Goal: Transaction & Acquisition: Purchase product/service

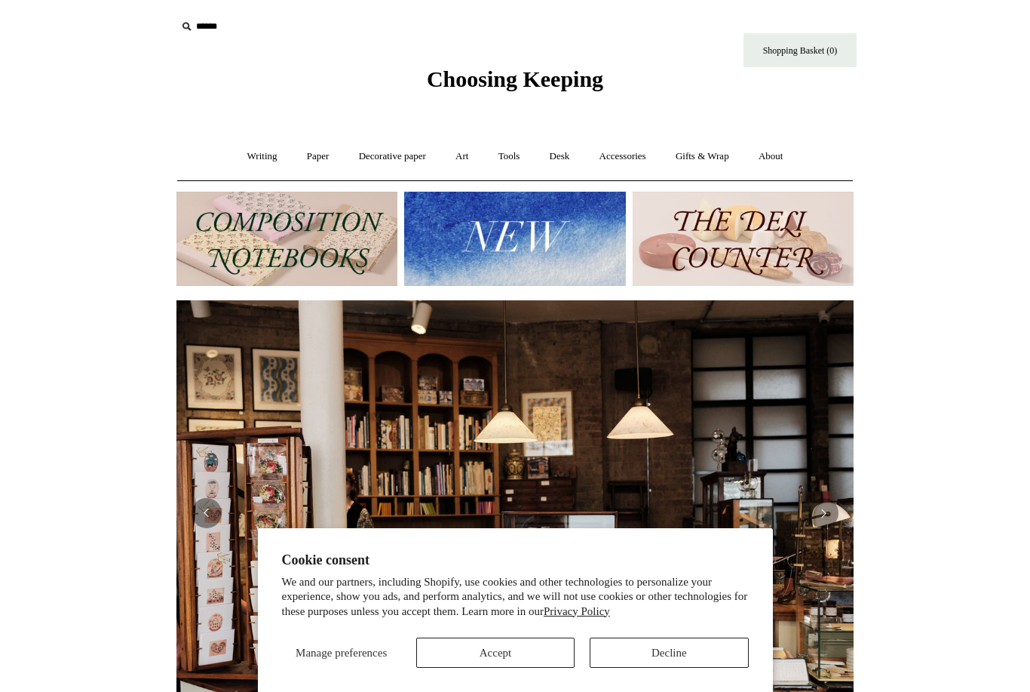
click at [227, 32] on input "text" at bounding box center [270, 27] width 186 height 28
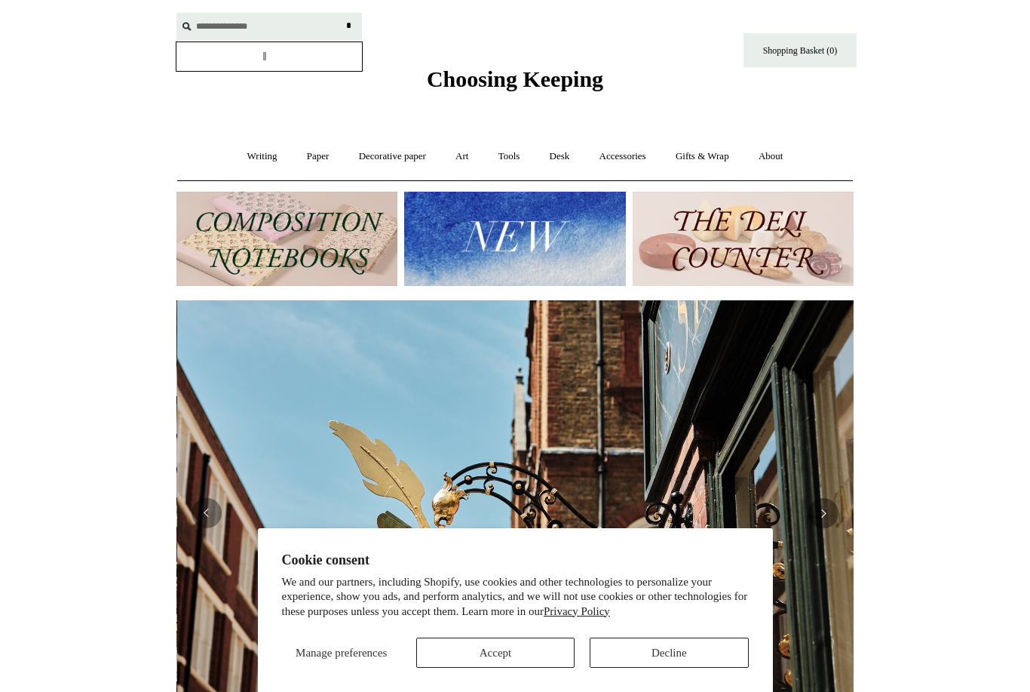
scroll to position [0, 677]
type input "**********"
click at [348, 26] on input "*" at bounding box center [348, 26] width 15 height 26
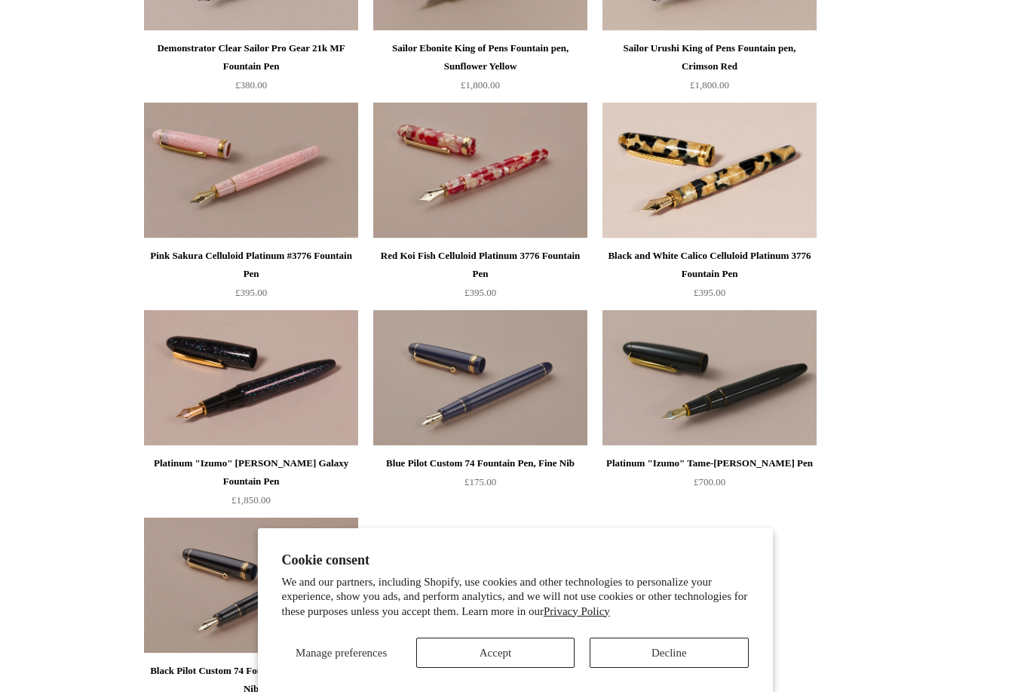
scroll to position [857, 0]
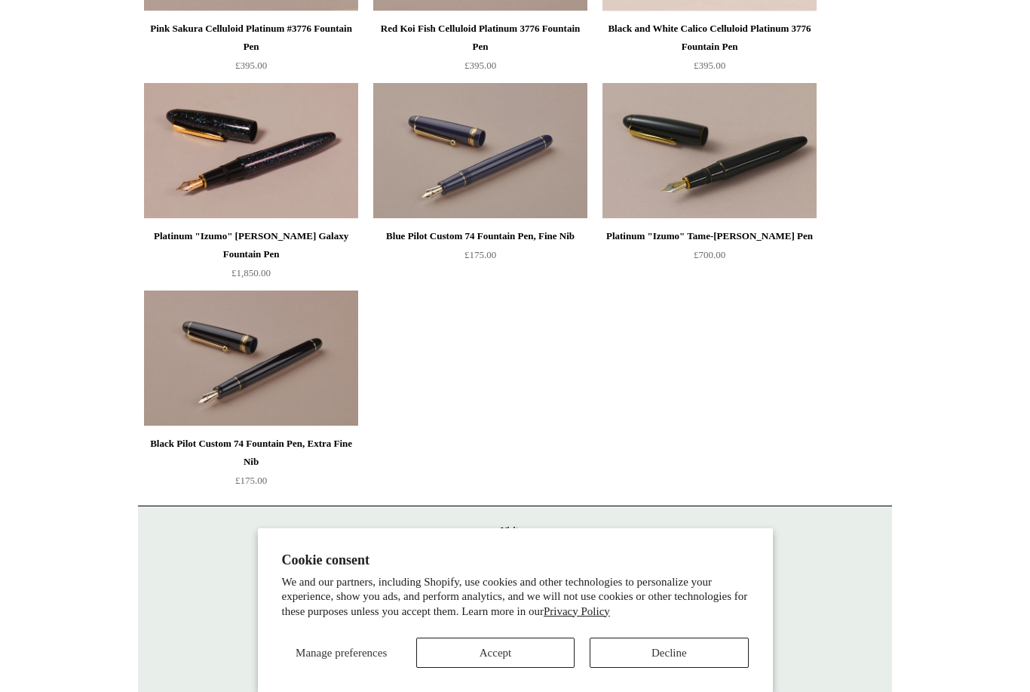
click at [538, 668] on button "Accept" at bounding box center [495, 652] width 158 height 30
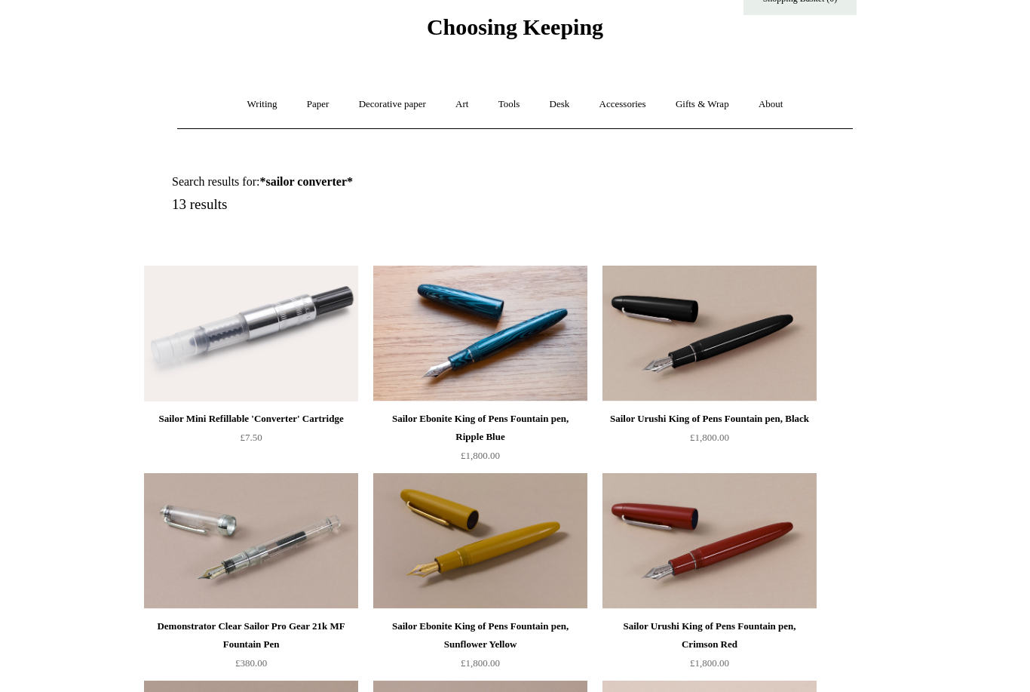
scroll to position [2, 0]
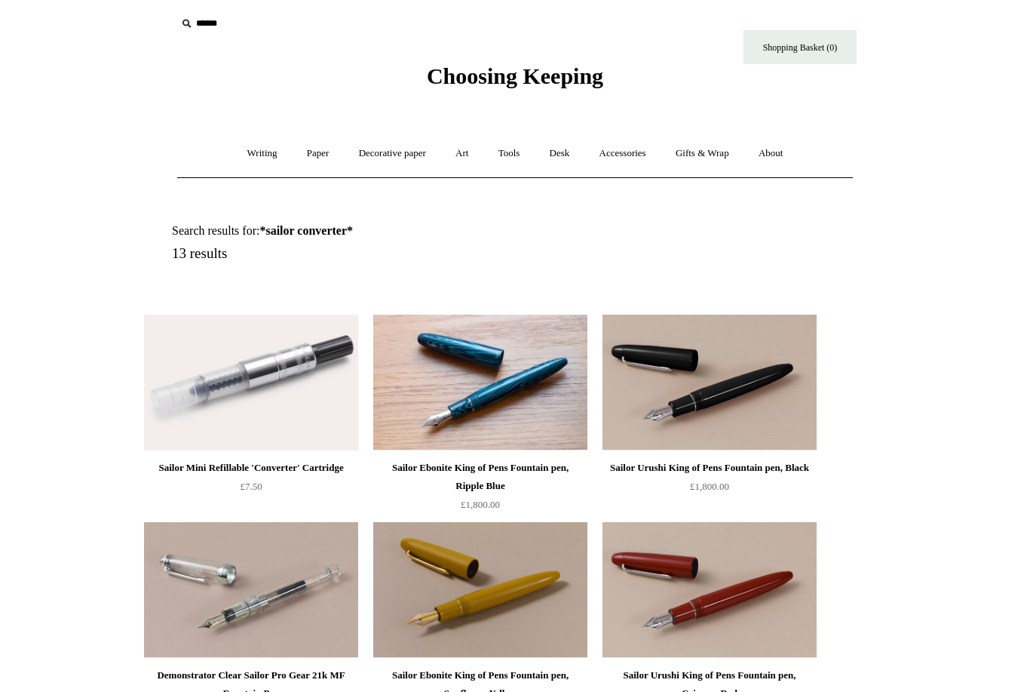
click at [287, 459] on div "Sailor Mini Refillable 'Converter' Cartridge" at bounding box center [251, 468] width 207 height 18
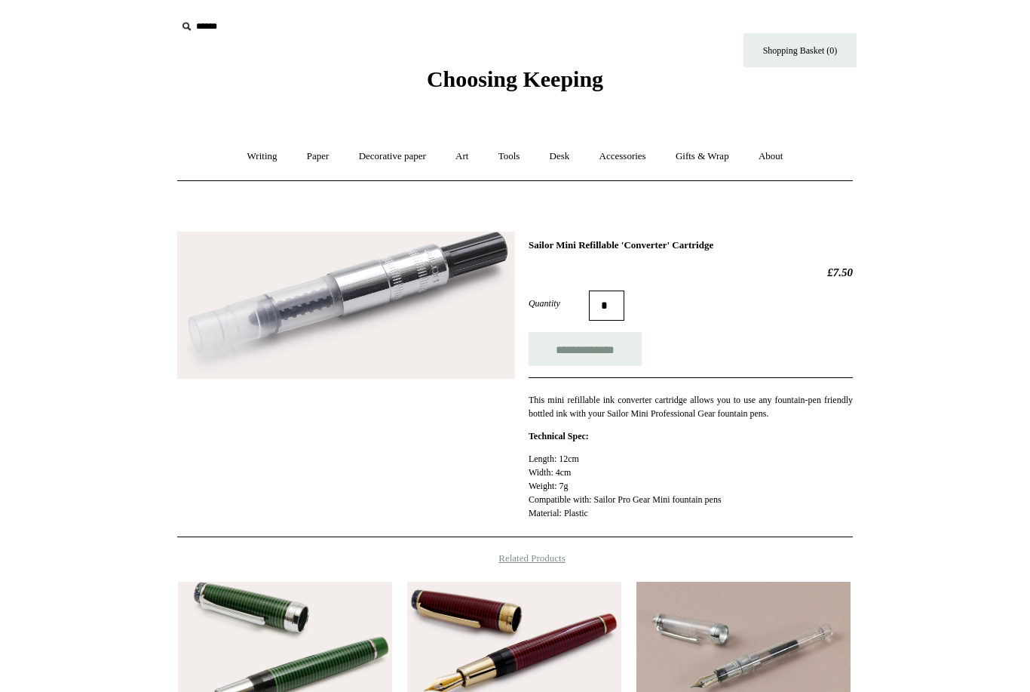
click at [220, 32] on input "text" at bounding box center [270, 27] width 186 height 28
type input "*********"
click at [348, 26] on input "*" at bounding box center [348, 26] width 15 height 26
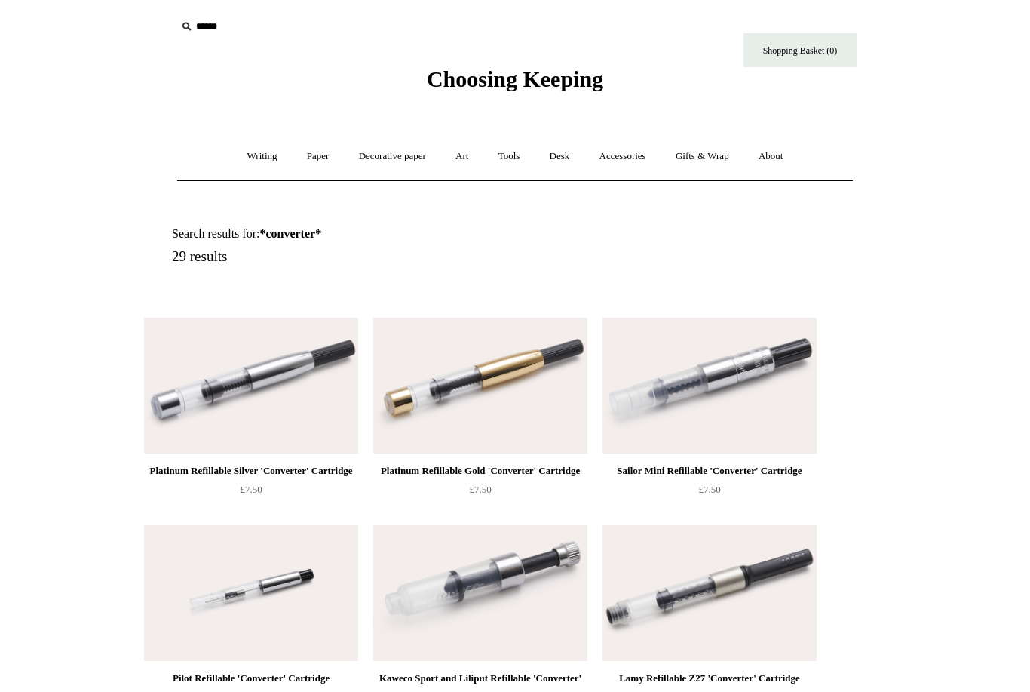
click at [227, 39] on input "text" at bounding box center [270, 27] width 186 height 28
type input "**********"
click at [348, 26] on input "*" at bounding box center [348, 26] width 15 height 26
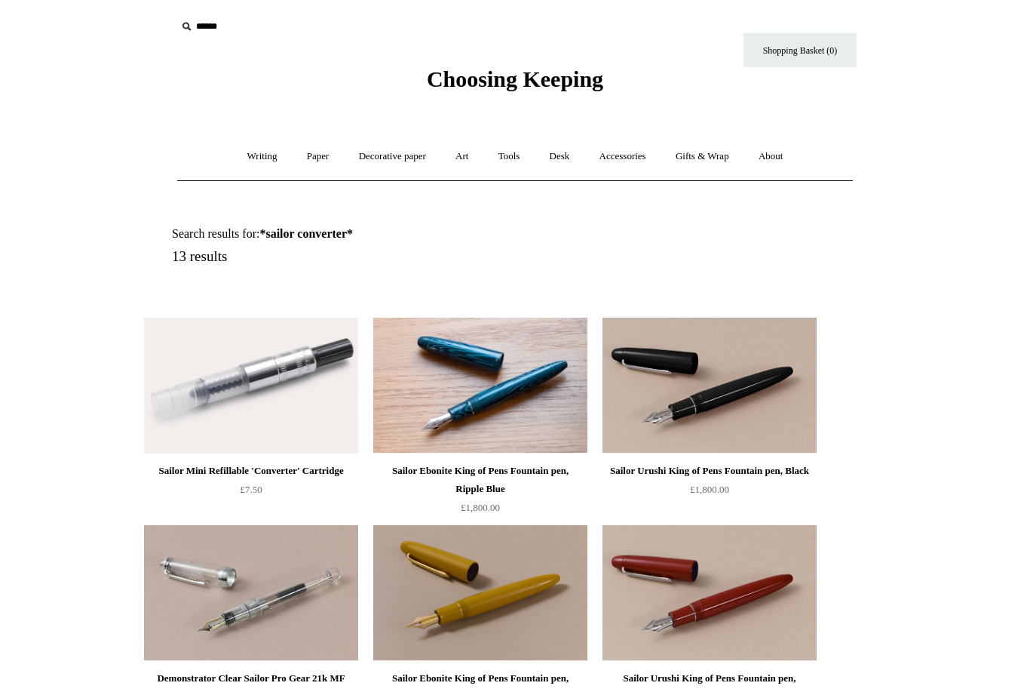
click at [210, 478] on div "Sailor Mini Refillable 'Converter' Cartridge" at bounding box center [251, 471] width 207 height 18
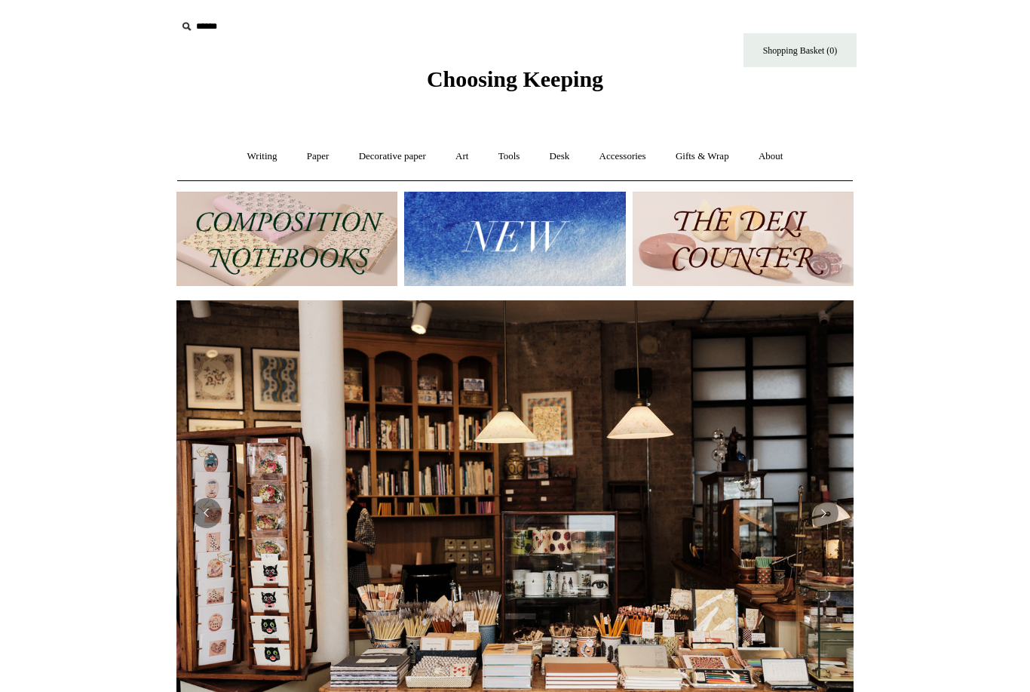
click at [229, 26] on input "text" at bounding box center [270, 27] width 186 height 28
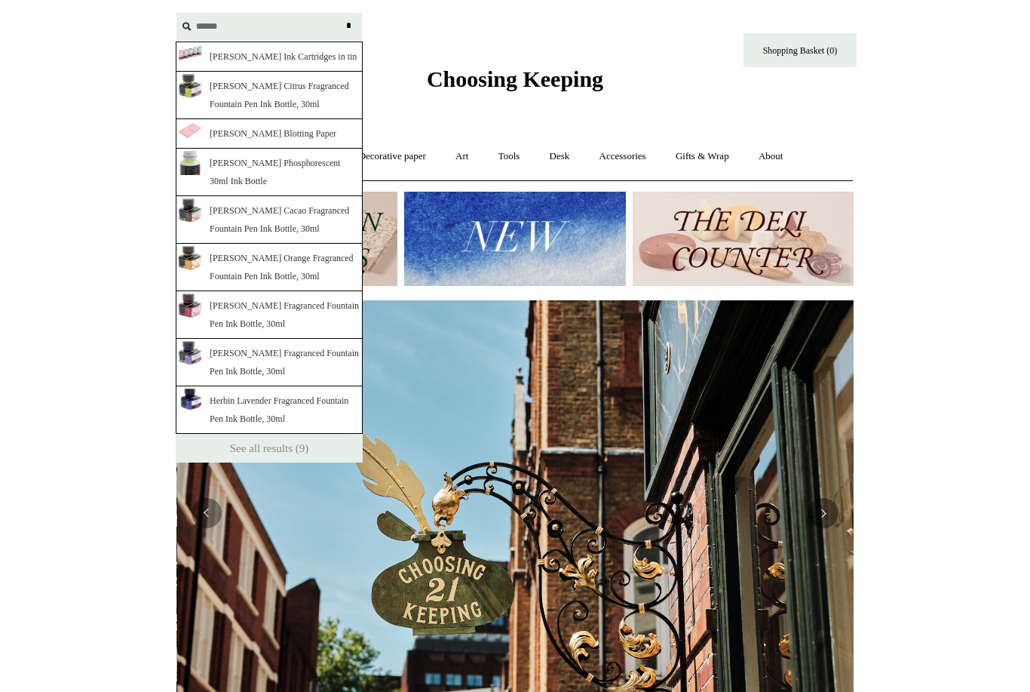
scroll to position [0, 677]
type input "******"
click at [348, 26] on input "*" at bounding box center [348, 26] width 15 height 26
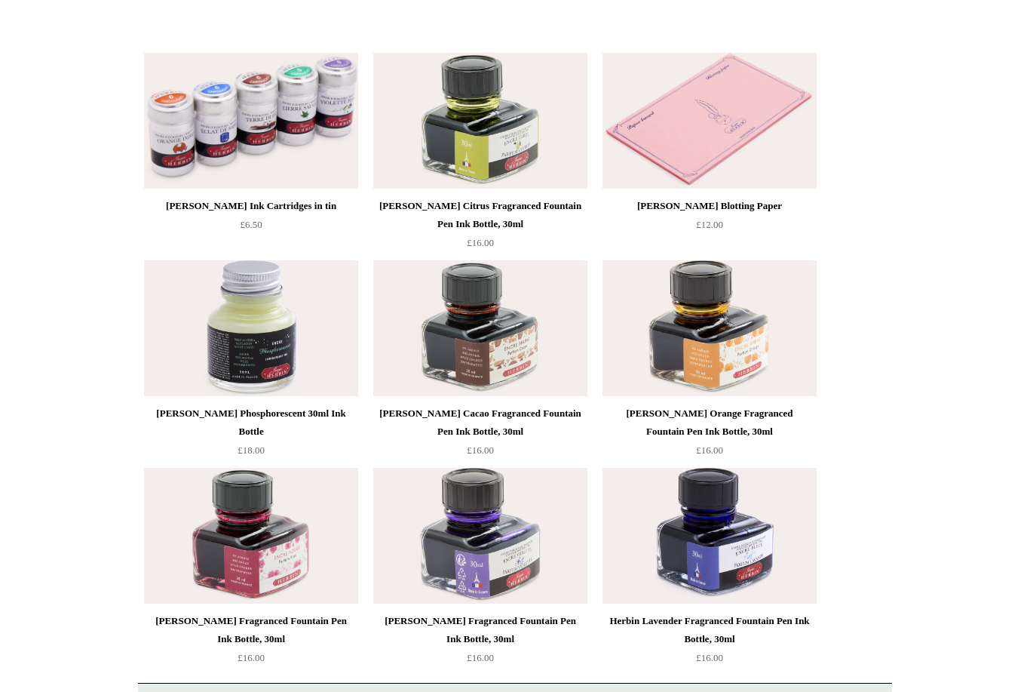
scroll to position [265, 0]
click at [191, 183] on img at bounding box center [251, 121] width 214 height 136
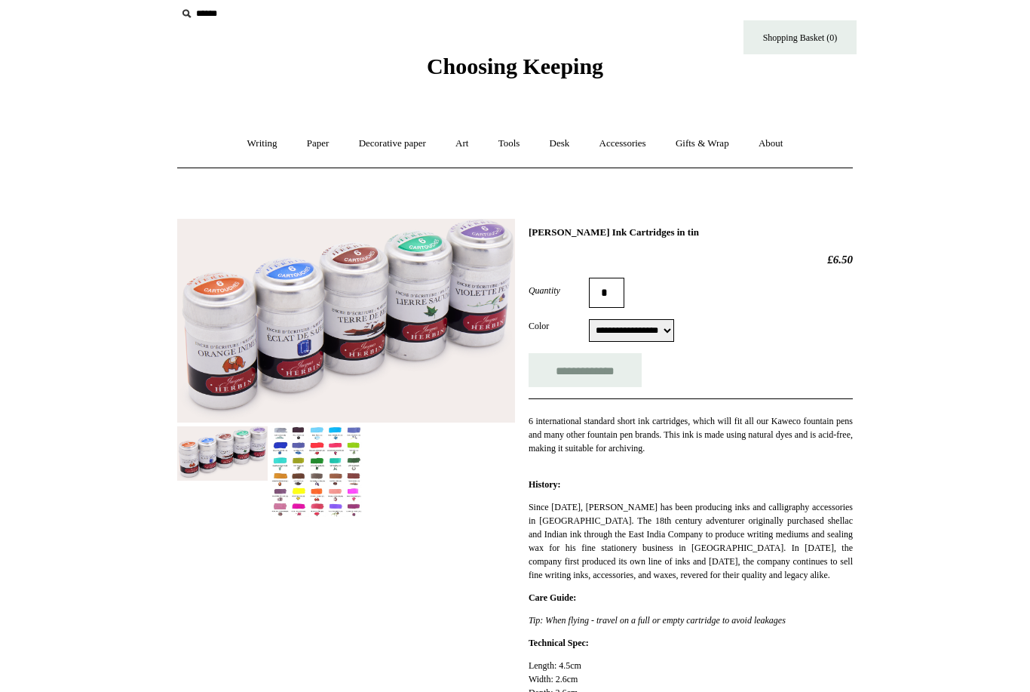
click at [298, 488] on img at bounding box center [317, 472] width 91 height 91
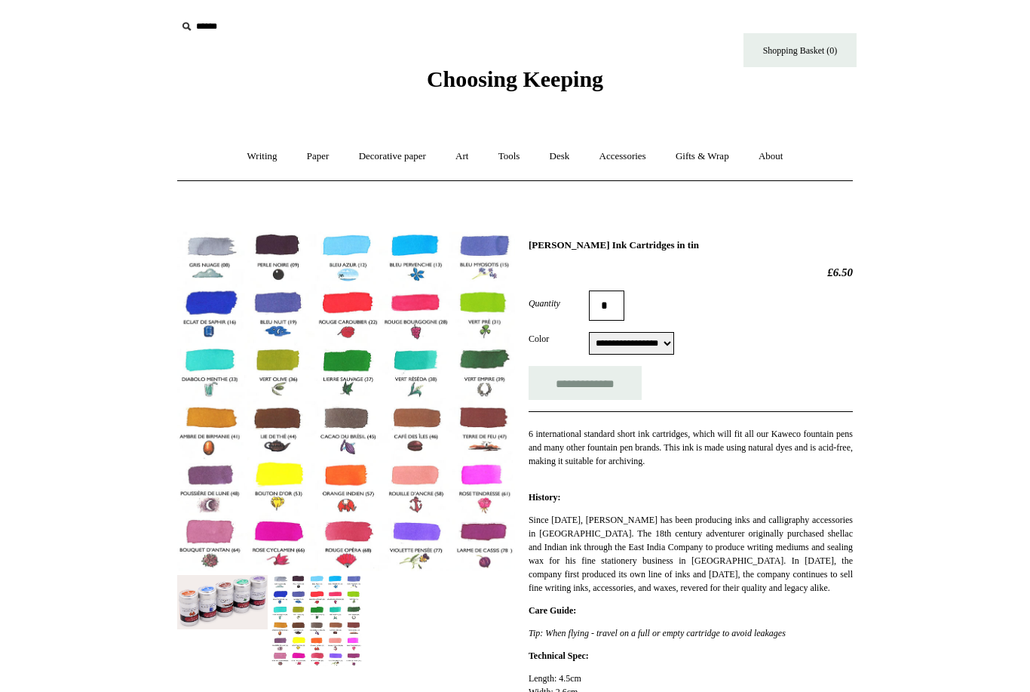
click at [233, 29] on input "text" at bounding box center [270, 27] width 186 height 28
type input "**********"
click at [348, 26] on input "*" at bounding box center [348, 26] width 15 height 26
click at [316, 62] on div at bounding box center [269, 56] width 187 height 30
click at [231, 21] on input "**********" at bounding box center [270, 27] width 186 height 28
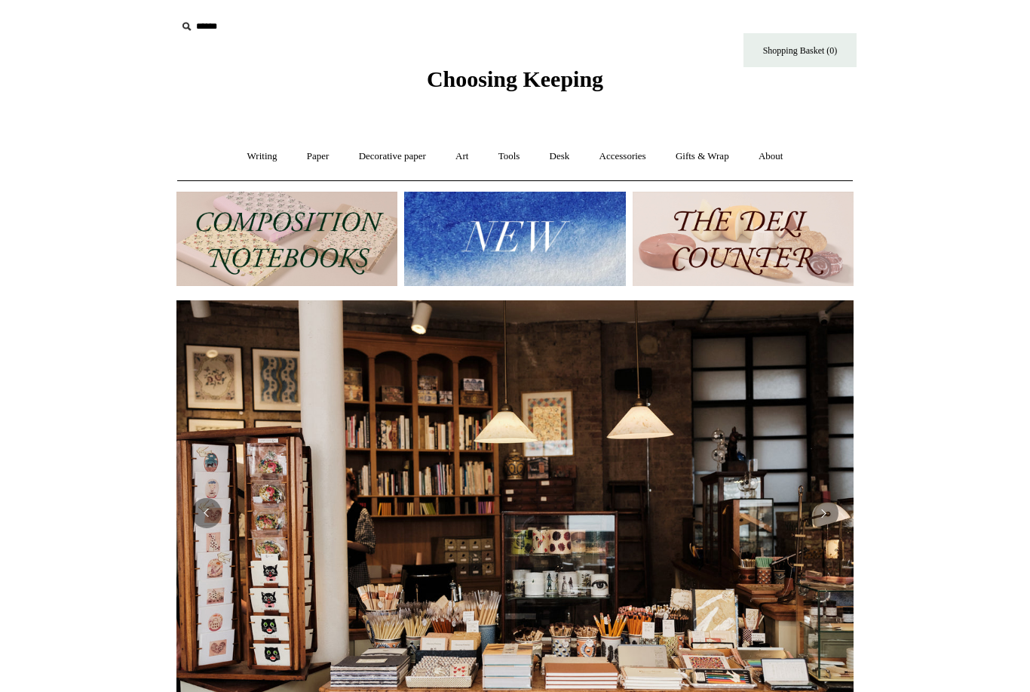
click at [238, 28] on input "text" at bounding box center [270, 27] width 186 height 28
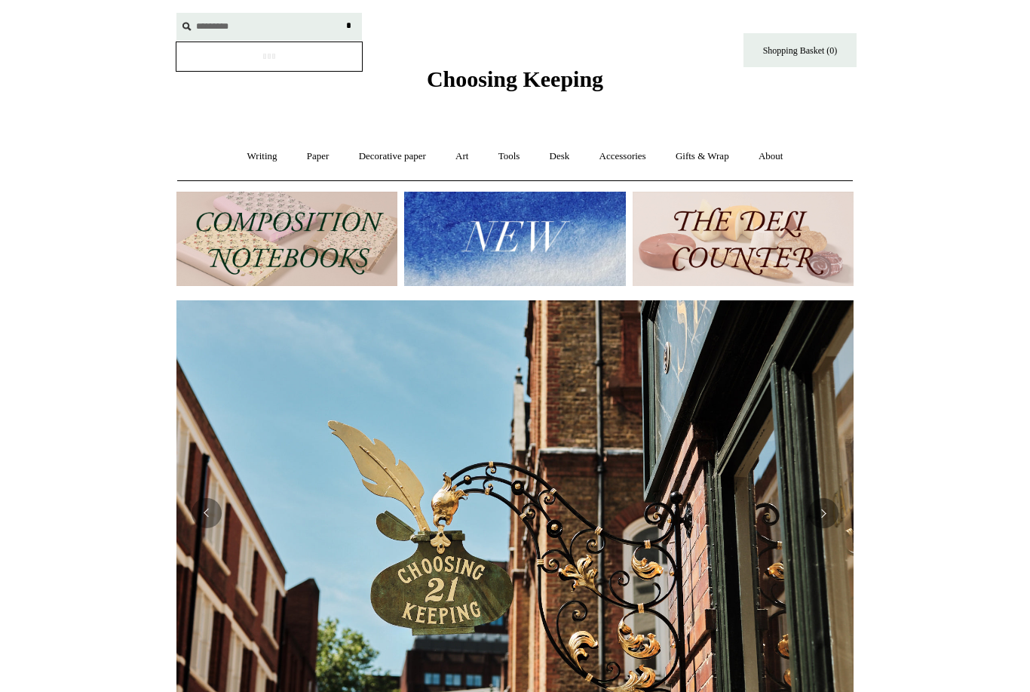
scroll to position [0, 677]
type input "**********"
click at [348, 26] on input "*" at bounding box center [348, 26] width 15 height 26
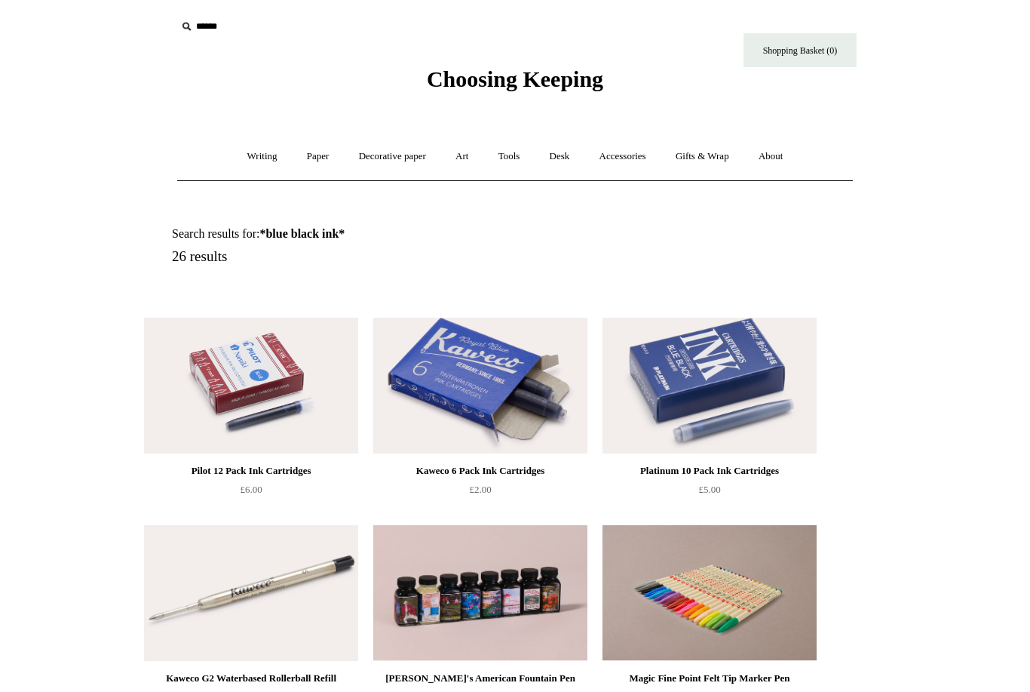
click at [228, 20] on input "text" at bounding box center [270, 27] width 186 height 28
type input "*********"
click at [348, 26] on input "*" at bounding box center [348, 26] width 15 height 26
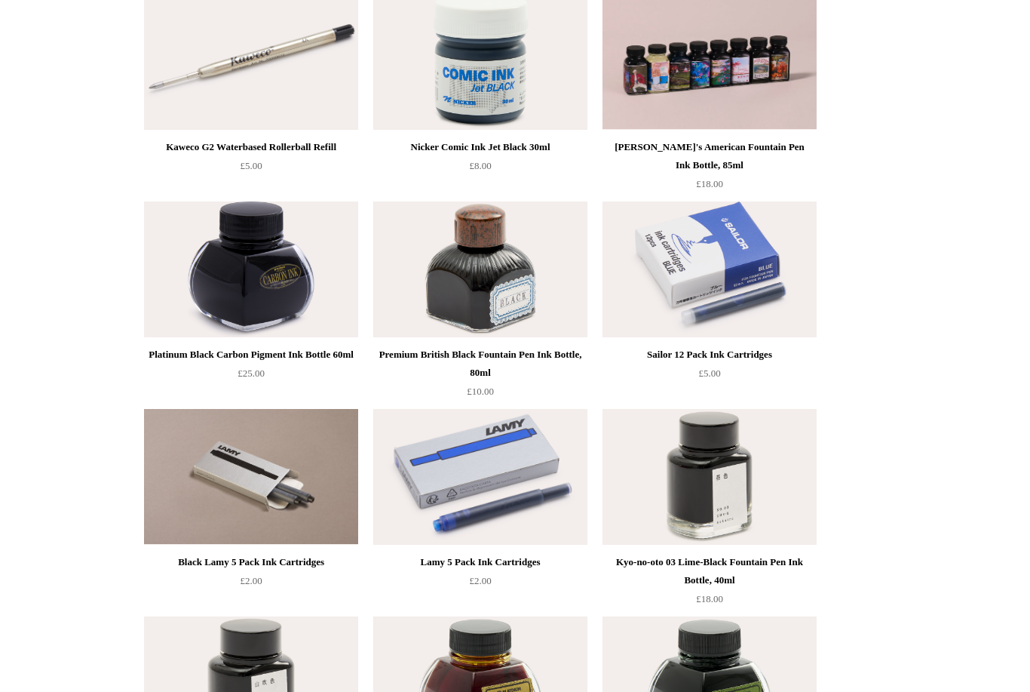
scroll to position [391, 0]
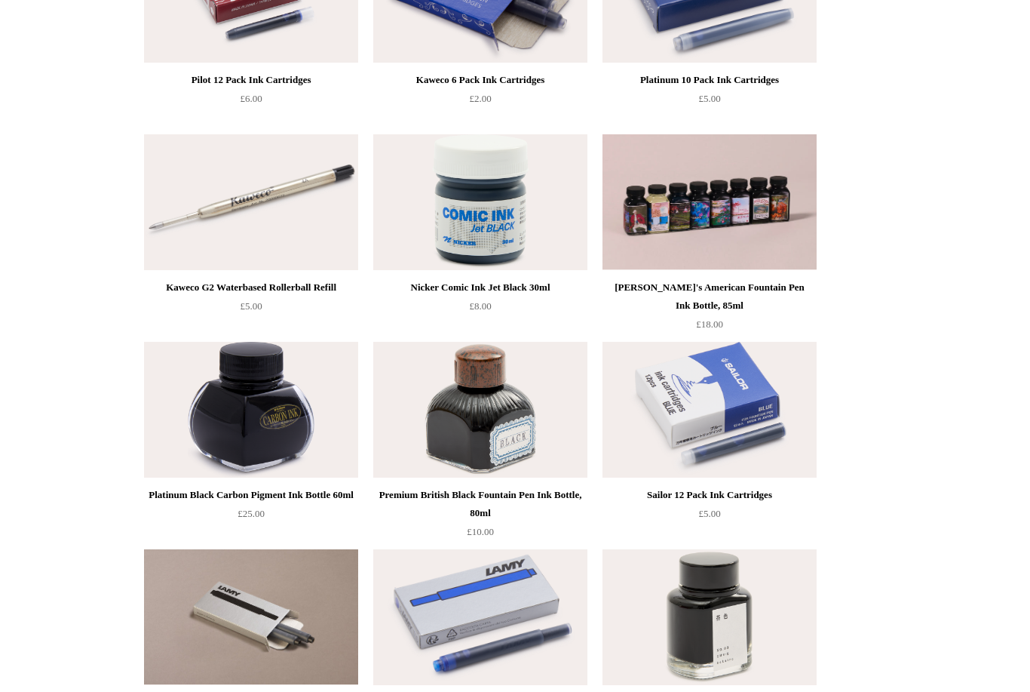
click at [547, 487] on div "Premium British Black Fountain Pen Ink Bottle, 80ml" at bounding box center [480, 504] width 207 height 36
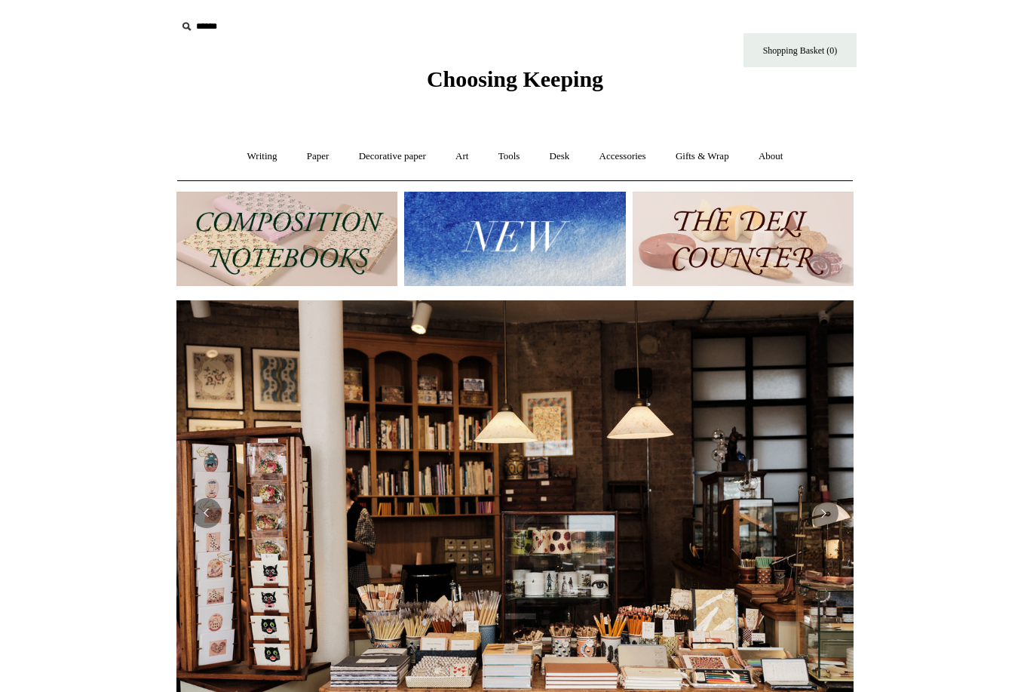
click at [223, 18] on input "text" at bounding box center [270, 27] width 186 height 28
type input "******"
click at [348, 26] on input "*" at bounding box center [348, 26] width 15 height 26
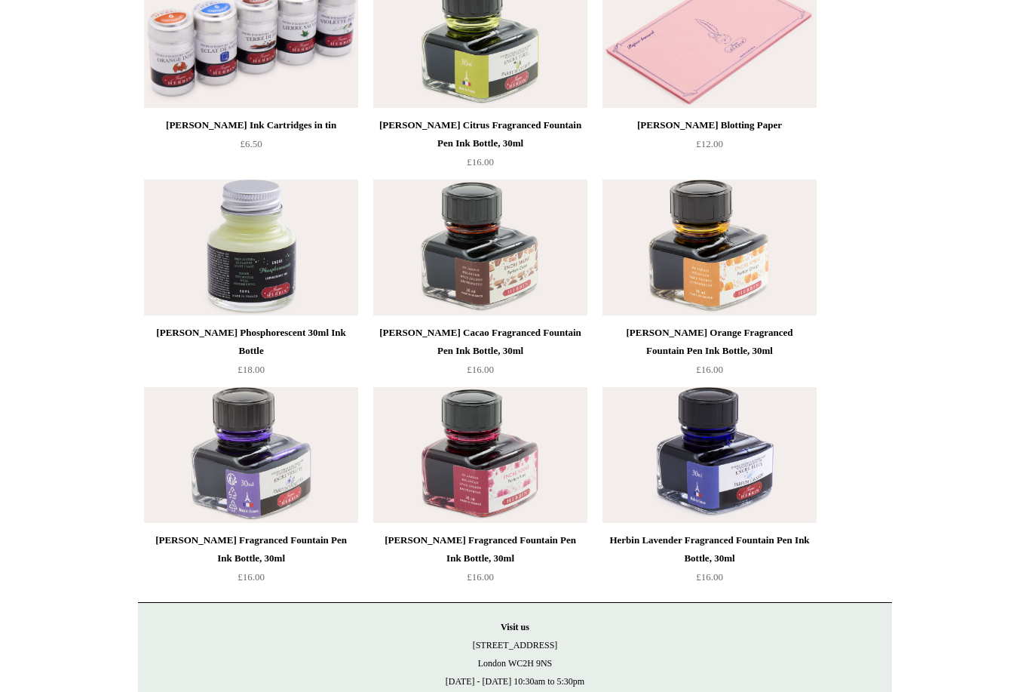
scroll to position [350, 0]
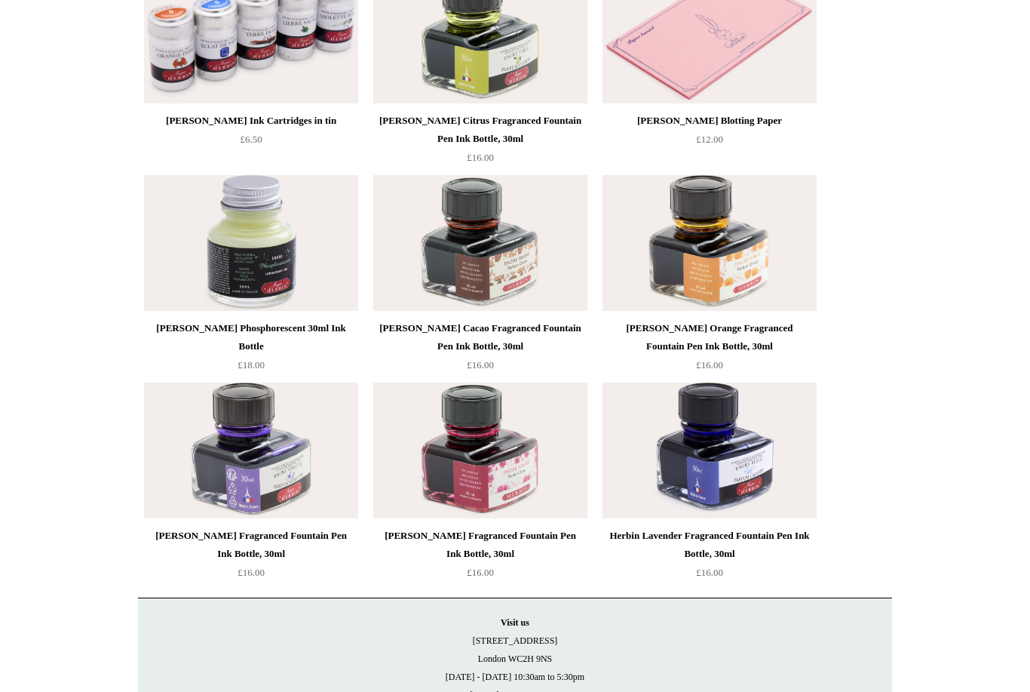
click at [746, 548] on div "Herbin Lavender Fragranced Fountain Pen Ink Bottle, 30ml" at bounding box center [709, 545] width 207 height 36
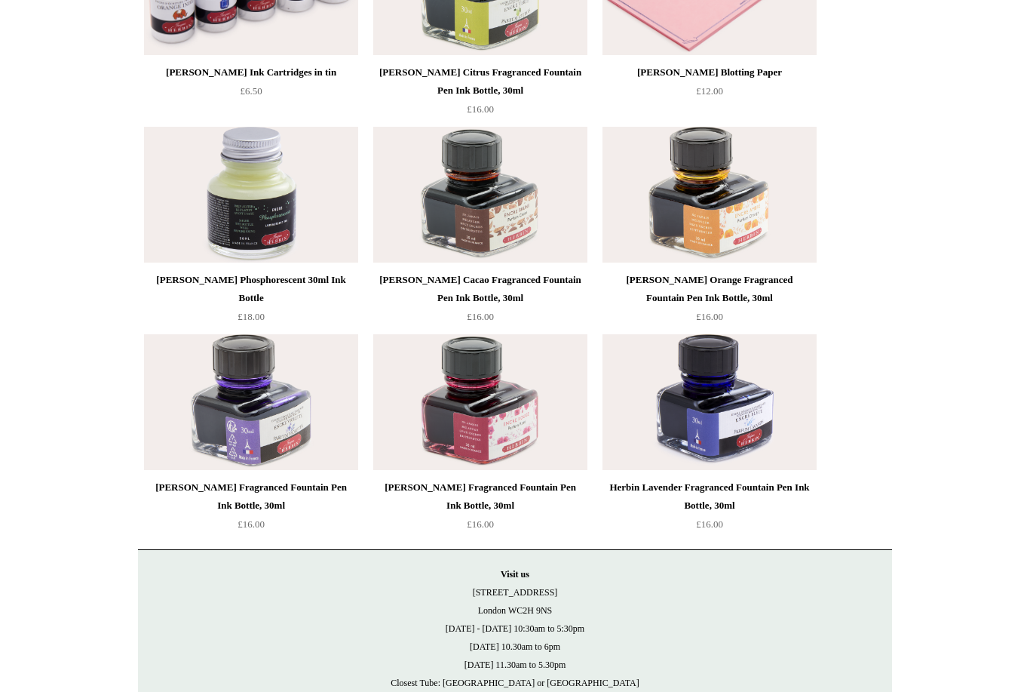
click at [225, 411] on img at bounding box center [251, 402] width 214 height 136
click at [530, 271] on div "Herbin Cacao Fragranced Fountain Pen Ink Bottle, 30ml" at bounding box center [480, 289] width 207 height 36
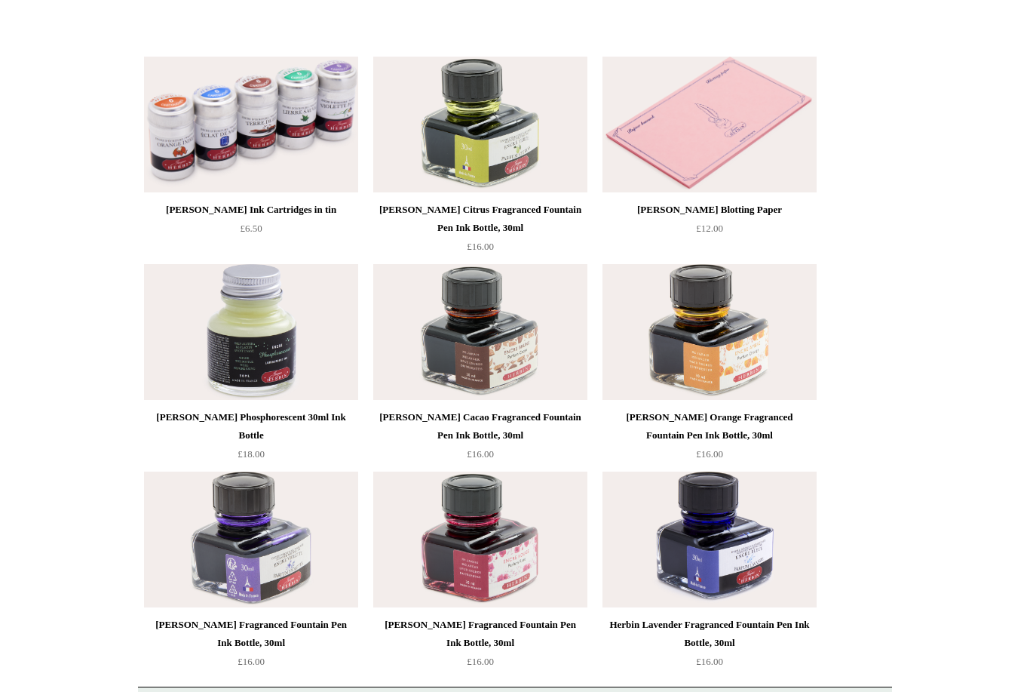
scroll to position [259, 0]
click at [422, 213] on div "Herbin Citrus Fragranced Fountain Pen Ink Bottle, 30ml" at bounding box center [480, 220] width 207 height 36
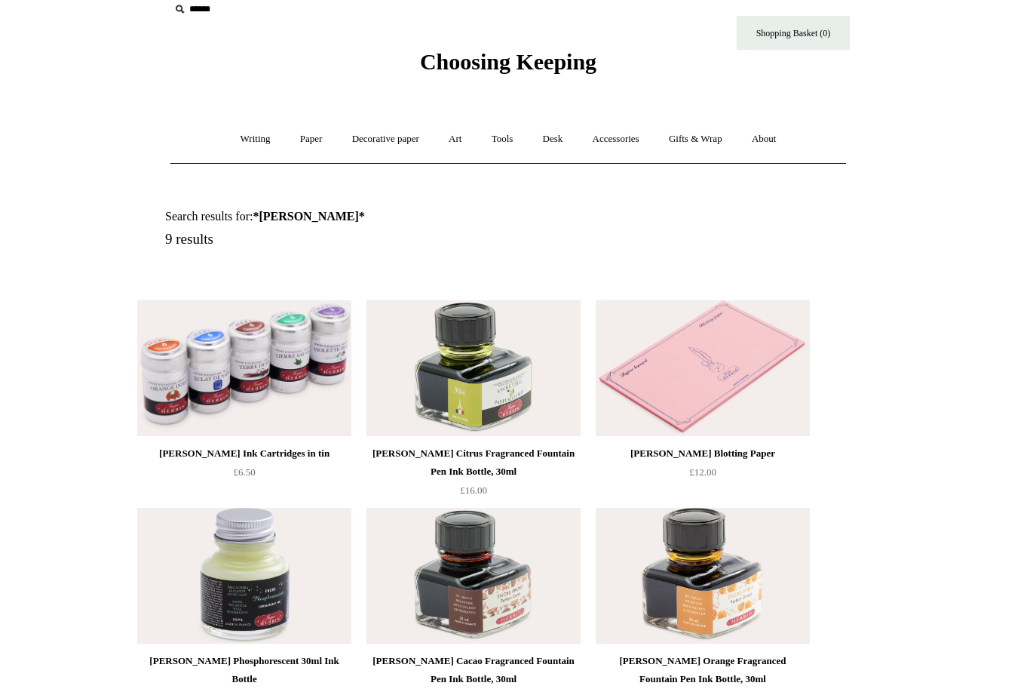
scroll to position [195, 0]
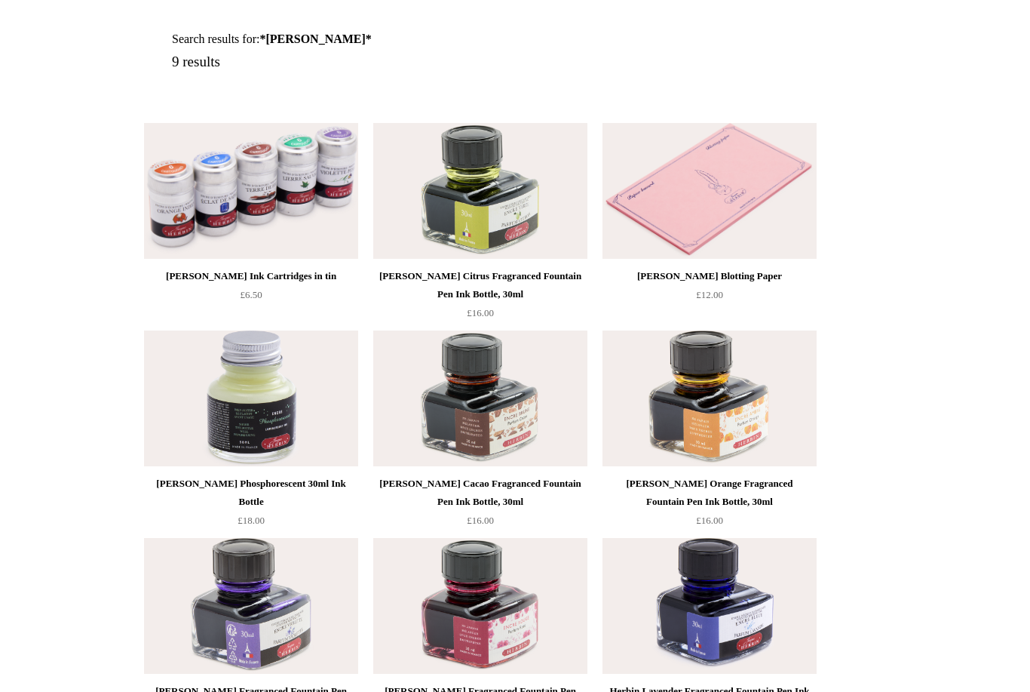
click at [680, 688] on div "Herbin Lavender Fragranced Fountain Pen Ink Bottle, 30ml" at bounding box center [709, 700] width 207 height 36
